Goal: Task Accomplishment & Management: Manage account settings

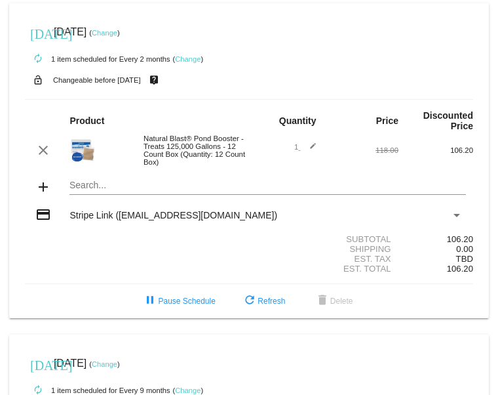
click at [186, 60] on link "Change" at bounding box center [188, 59] width 26 height 8
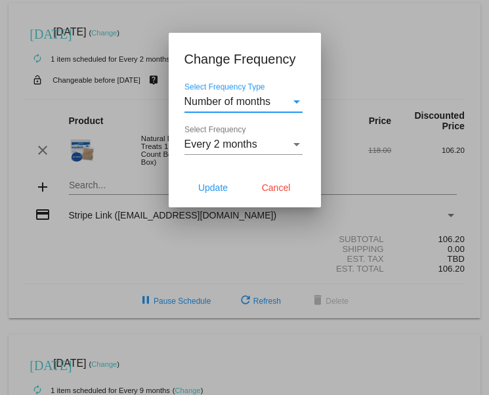
click at [297, 148] on div "Select Frequency" at bounding box center [296, 144] width 12 height 12
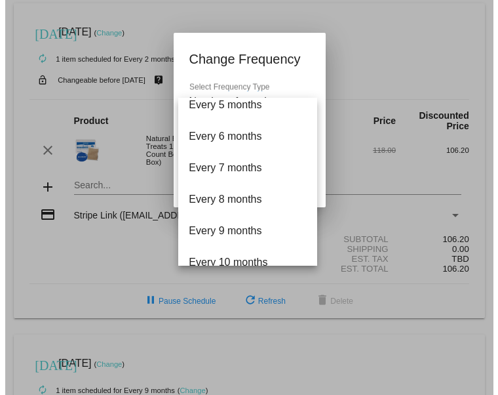
scroll to position [147, 0]
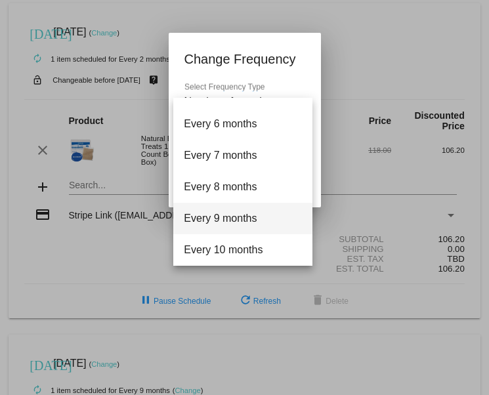
click at [253, 214] on span "Every 9 months" at bounding box center [243, 218] width 118 height 31
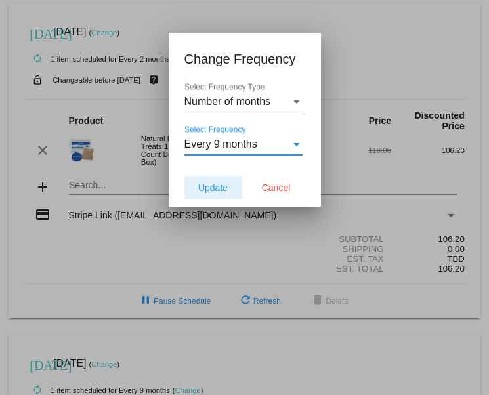
click at [205, 186] on span "Update" at bounding box center [213, 187] width 30 height 10
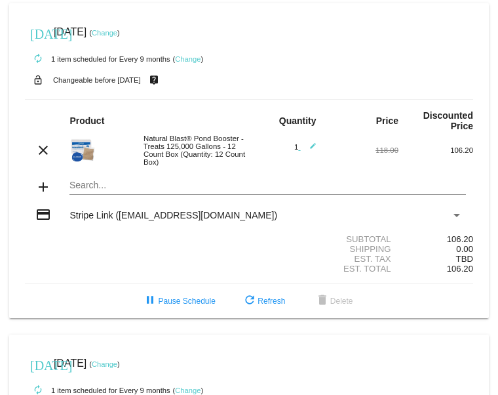
click at [117, 32] on link "Change" at bounding box center [105, 33] width 26 height 8
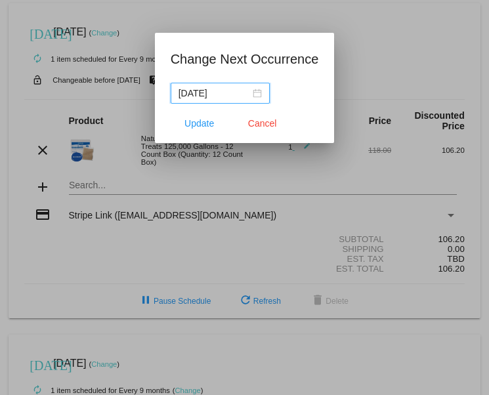
click at [247, 91] on input "[DATE]" at bounding box center [213, 93] width 71 height 14
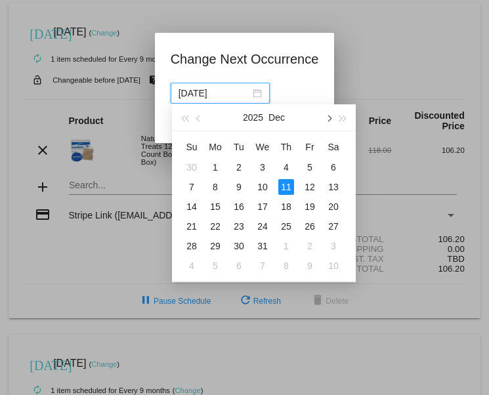
click at [329, 123] on button "button" at bounding box center [328, 117] width 14 height 26
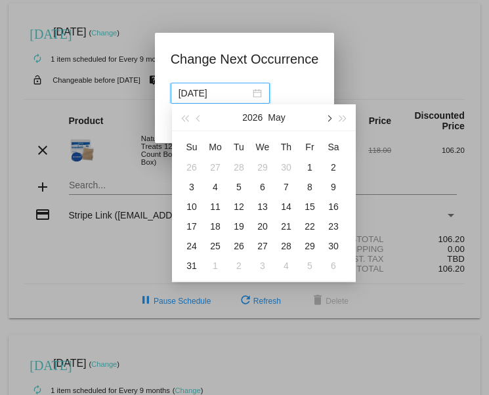
click at [329, 123] on button "button" at bounding box center [328, 117] width 14 height 26
click at [214, 202] on div "15" at bounding box center [215, 207] width 16 height 16
type input "[DATE]"
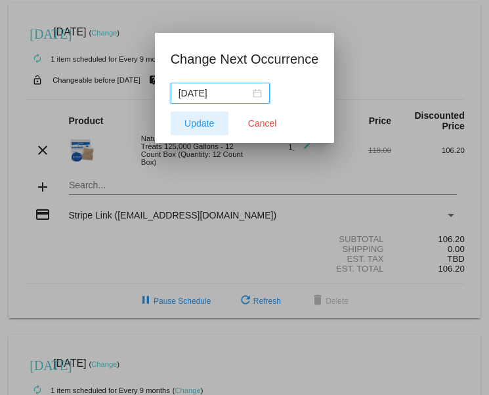
click at [186, 122] on span "Update" at bounding box center [199, 123] width 30 height 10
